Goal: Information Seeking & Learning: Compare options

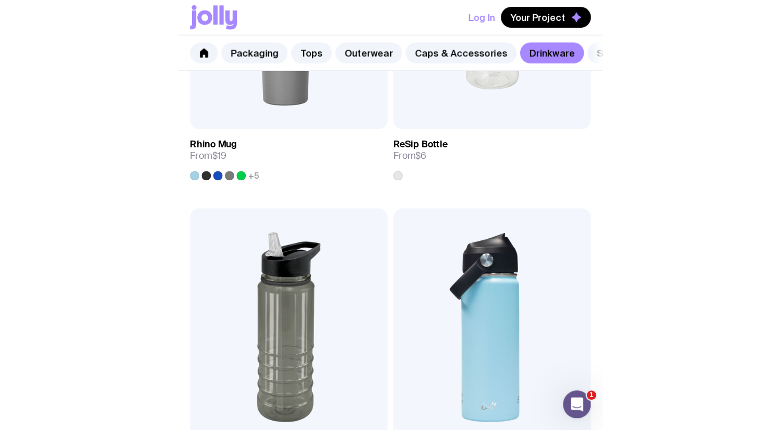
scroll to position [1670, 0]
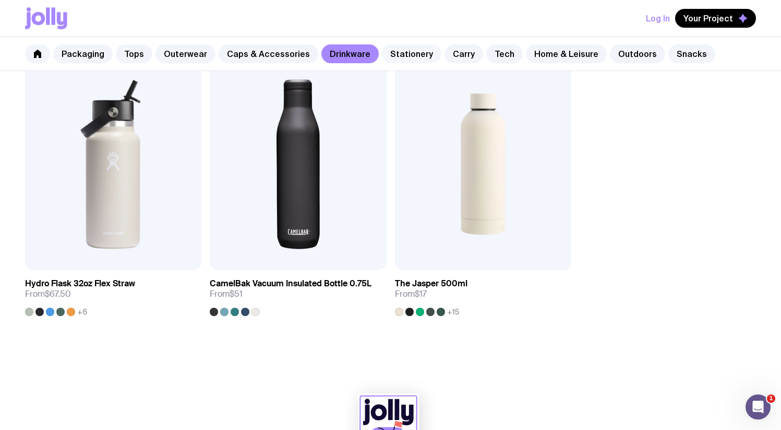
click at [380, 52] on link "Stationery" at bounding box center [411, 53] width 59 height 19
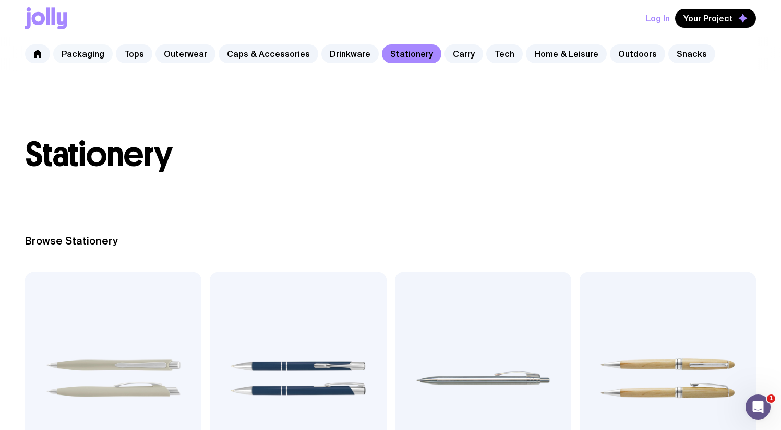
click at [99, 52] on link "Packaging" at bounding box center [82, 53] width 59 height 19
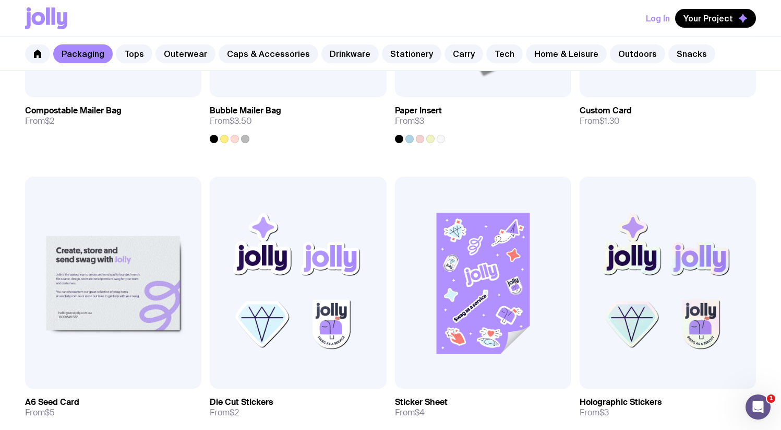
scroll to position [953, 0]
click at [339, 254] on img at bounding box center [298, 282] width 176 height 212
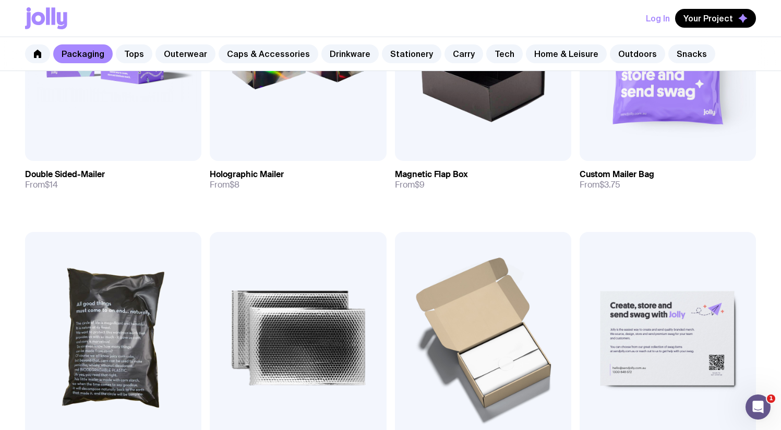
scroll to position [510, 0]
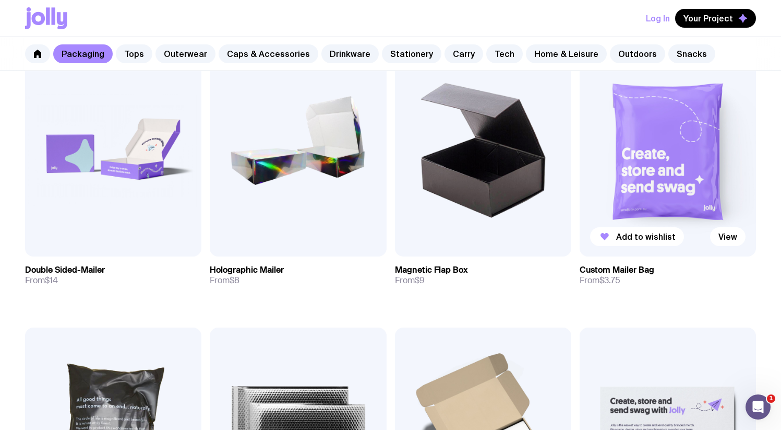
click at [380, 197] on img at bounding box center [668, 150] width 176 height 212
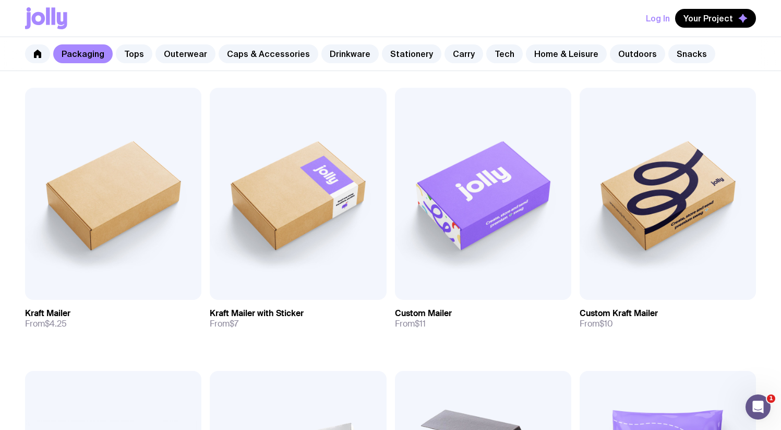
scroll to position [172, 0]
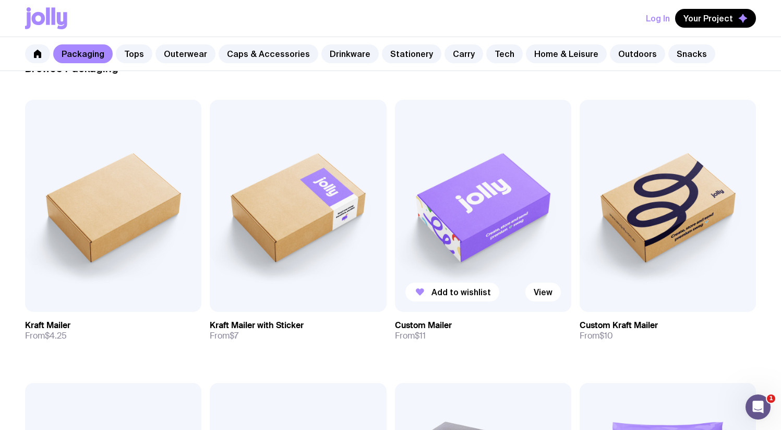
click at [380, 185] on img at bounding box center [483, 206] width 176 height 212
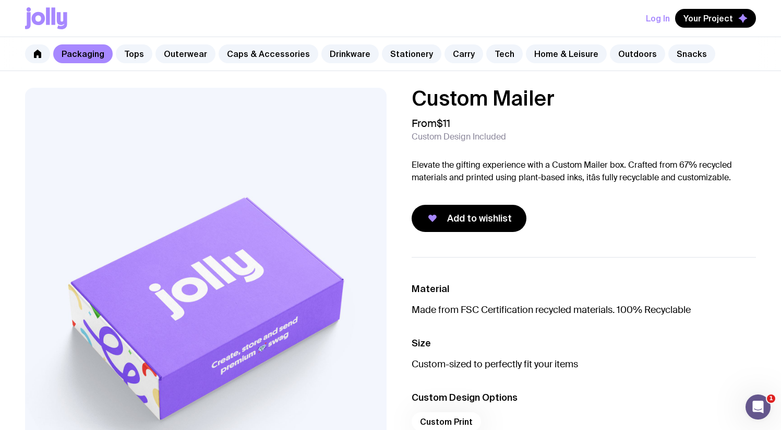
scroll to position [172, 0]
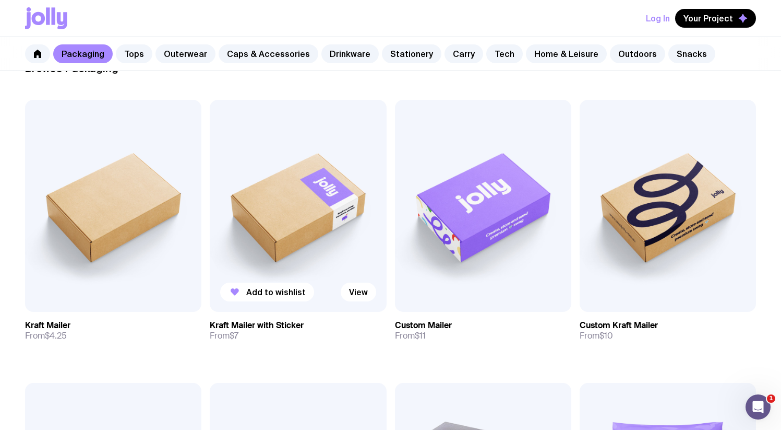
click at [333, 173] on img at bounding box center [298, 206] width 176 height 212
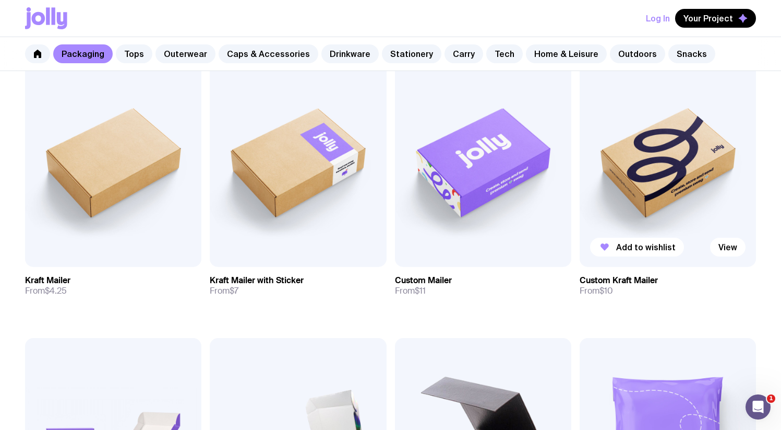
scroll to position [270, 0]
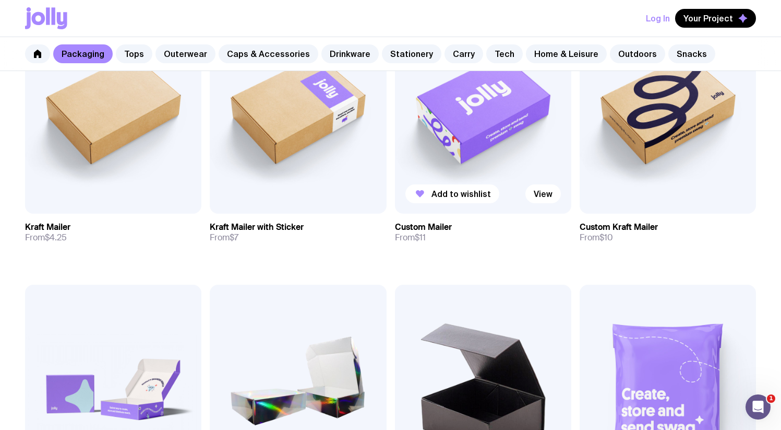
click at [380, 149] on img at bounding box center [483, 108] width 176 height 212
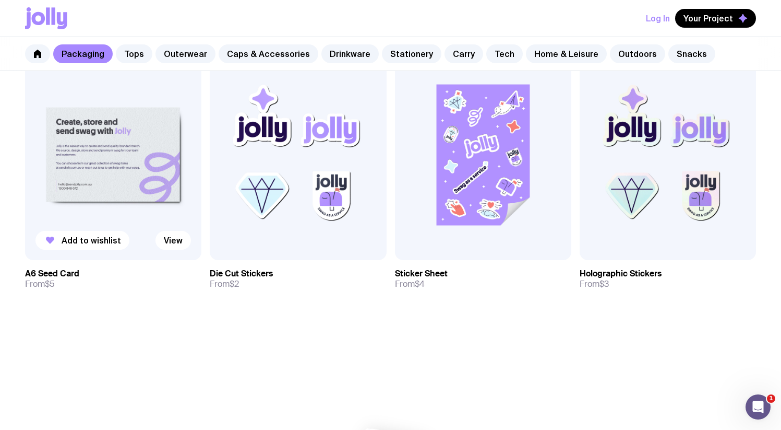
scroll to position [1089, 0]
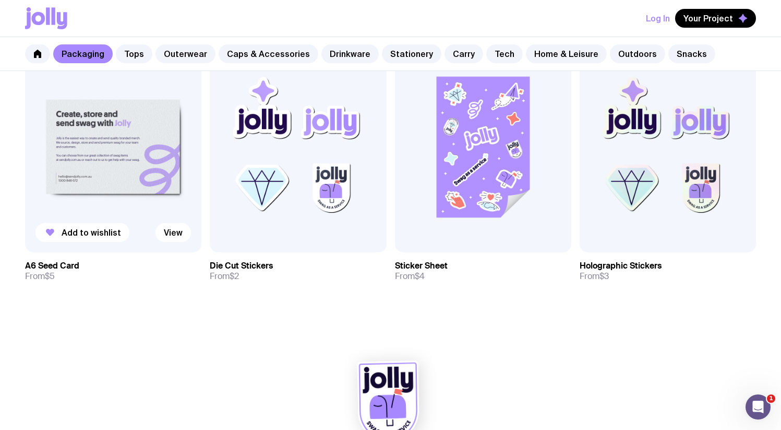
click at [104, 167] on img at bounding box center [113, 146] width 176 height 212
